Goal: Find specific page/section: Find specific page/section

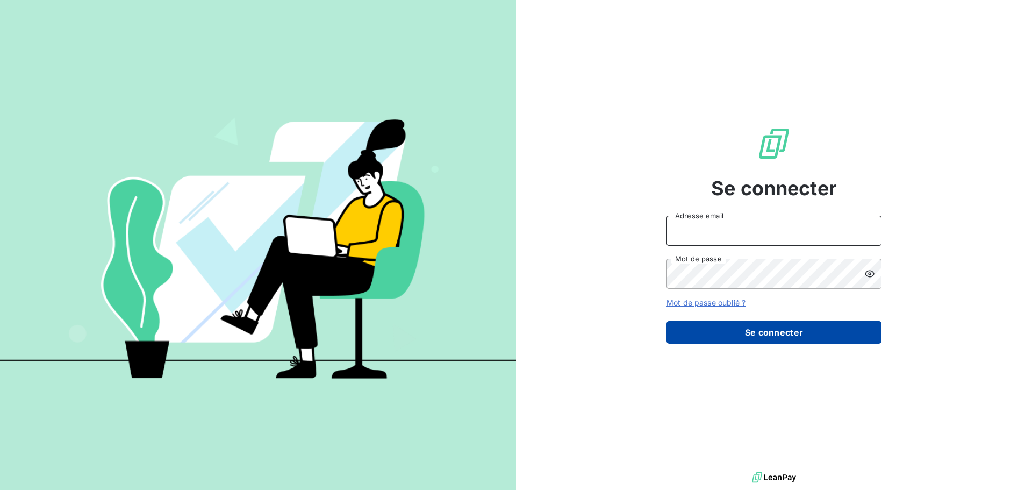
type input "[PERSON_NAME][EMAIL_ADDRESS][PERSON_NAME][DOMAIN_NAME]"
click at [742, 331] on button "Se connecter" at bounding box center [774, 332] width 215 height 23
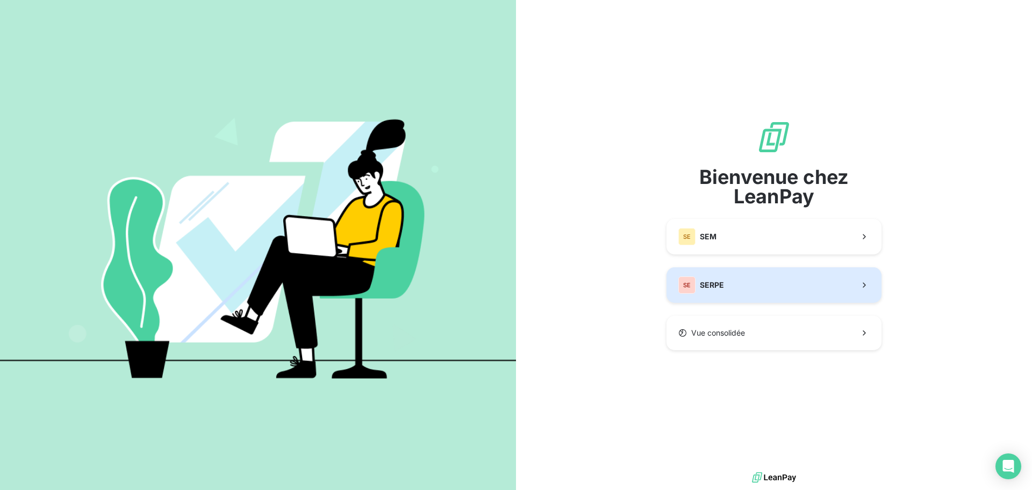
click at [757, 296] on button "SE SERPE" at bounding box center [774, 284] width 215 height 35
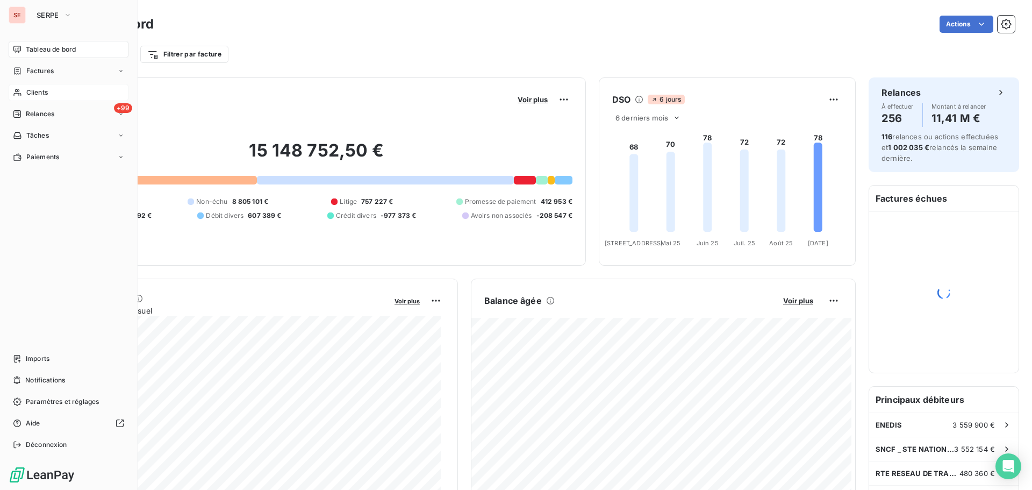
click at [23, 92] on div "Clients" at bounding box center [69, 92] width 120 height 17
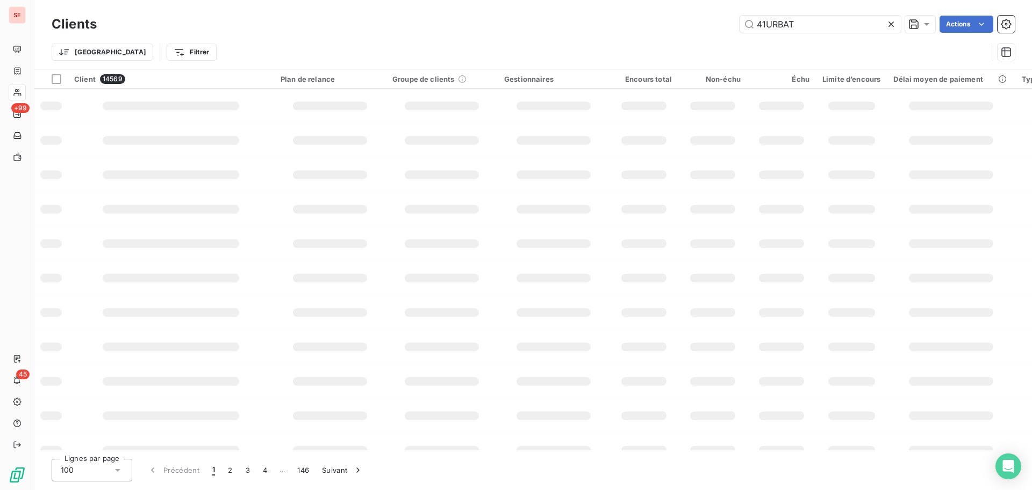
type input "41URBAT"
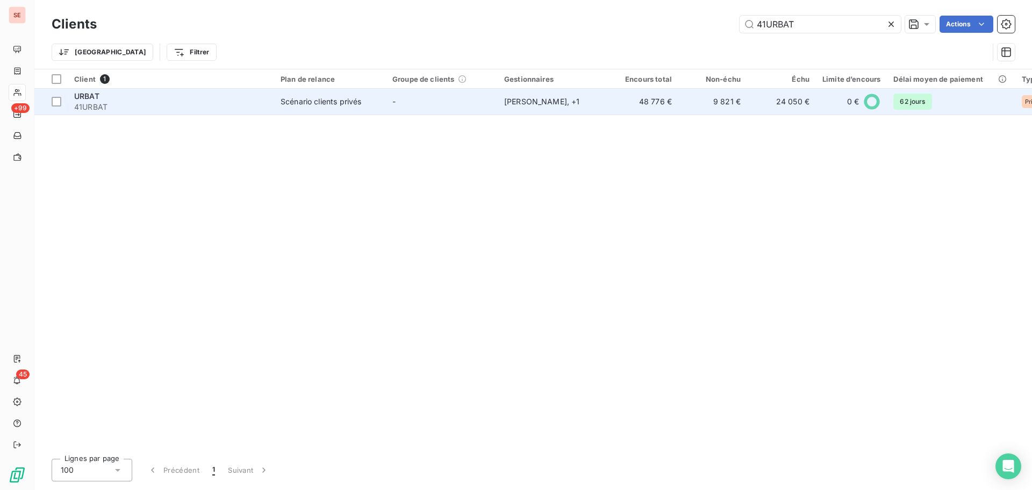
click at [224, 105] on span "41URBAT" at bounding box center [171, 107] width 194 height 11
